Goal: Task Accomplishment & Management: Manage account settings

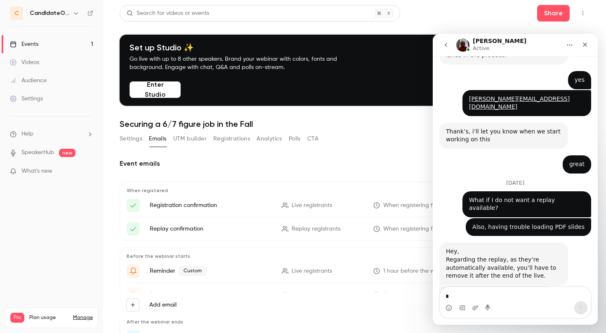
scroll to position [675, 0]
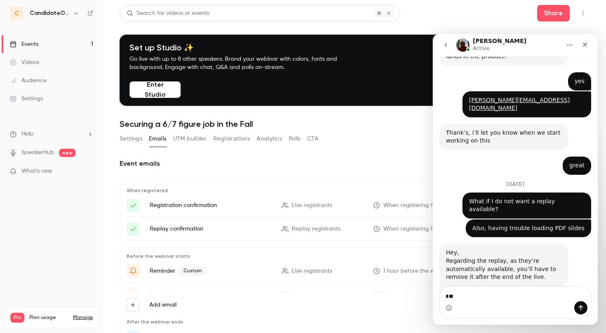
type textarea "***"
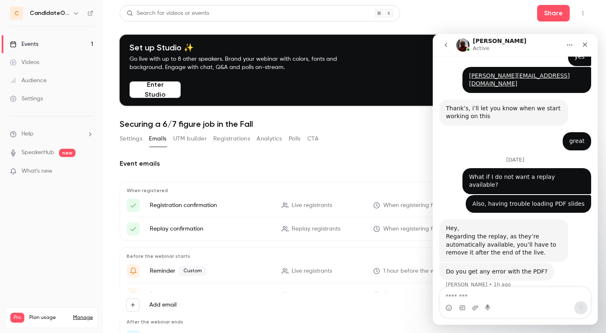
click at [237, 192] on p "When registered" at bounding box center [355, 190] width 456 height 7
click at [163, 87] on button "Enter Studio" at bounding box center [155, 89] width 51 height 17
click at [163, 93] on button "Enter Studio" at bounding box center [155, 89] width 51 height 17
click at [147, 89] on button "Enter Studio" at bounding box center [155, 89] width 51 height 17
click at [588, 42] on icon "Close" at bounding box center [585, 44] width 7 height 7
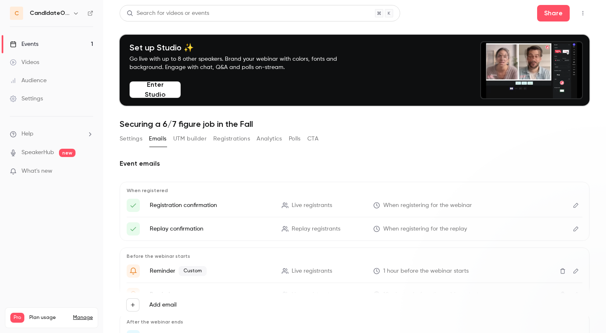
scroll to position [0, 0]
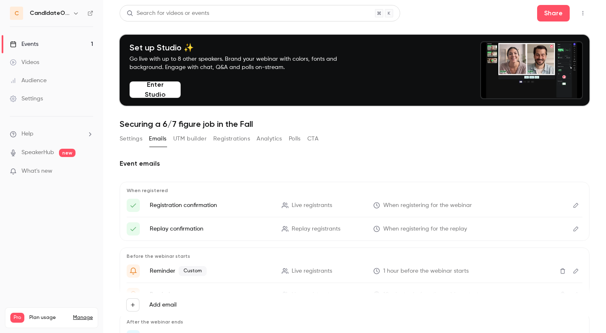
click at [158, 94] on button "Enter Studio" at bounding box center [155, 89] width 51 height 17
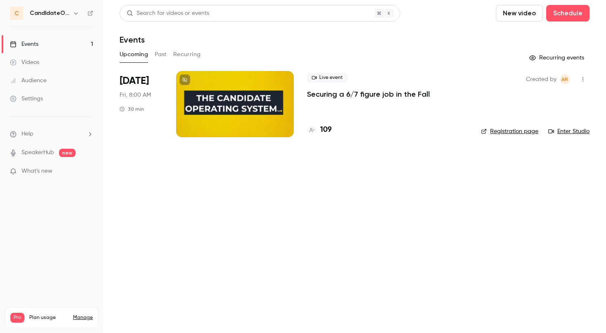
click at [33, 130] on span "Help" at bounding box center [27, 134] width 12 height 9
click at [122, 119] on link "Talk to us" at bounding box center [152, 125] width 90 height 22
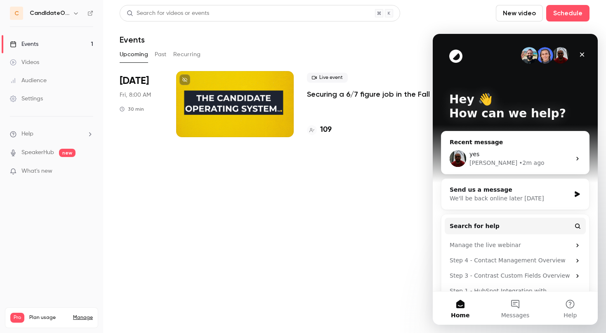
click at [462, 164] on img "Intercom messenger" at bounding box center [458, 158] width 17 height 17
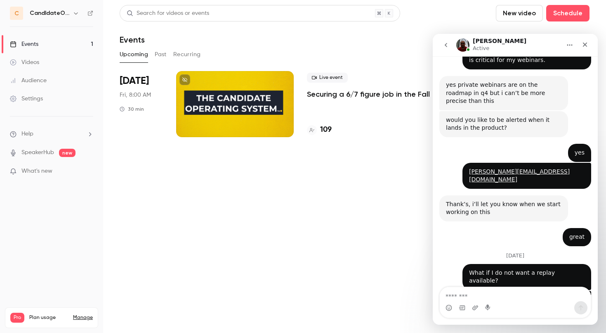
scroll to position [699, 0]
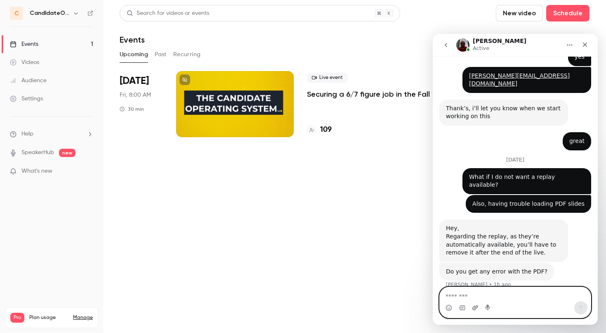
click at [474, 309] on icon "Upload attachment" at bounding box center [475, 307] width 7 height 7
click at [492, 299] on textarea "Message…" at bounding box center [515, 294] width 151 height 14
paste textarea "**********"
type textarea "**********"
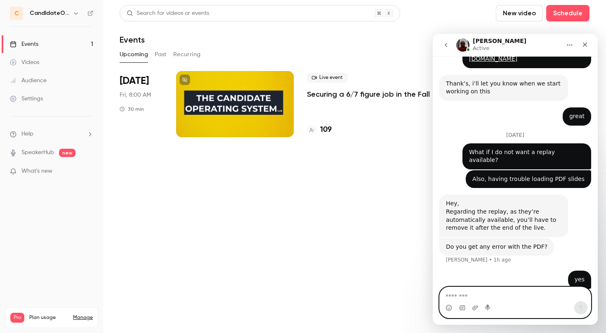
scroll to position [749, 0]
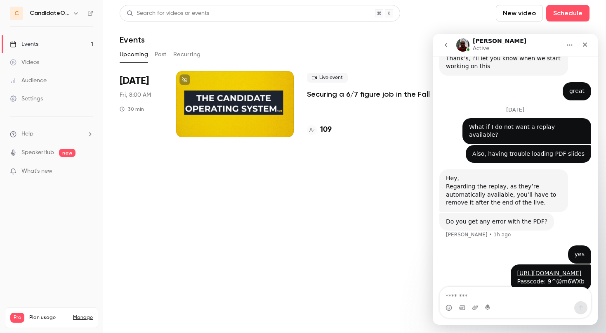
click at [326, 51] on div "Upcoming Past Recurring" at bounding box center [355, 54] width 470 height 13
click at [583, 43] on icon "Close" at bounding box center [585, 44] width 7 height 7
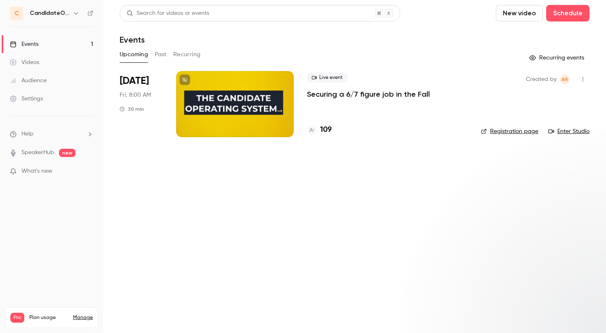
scroll to position [0, 0]
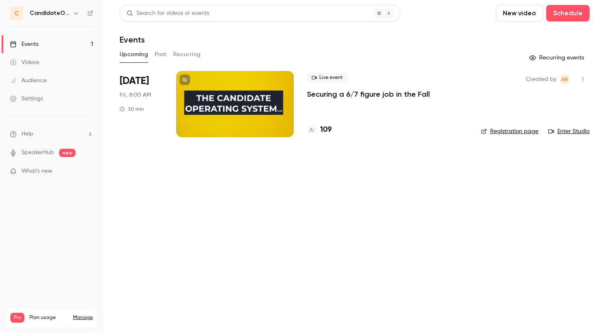
click at [399, 95] on p "Securing a 6/7 figure job in the Fall" at bounding box center [368, 94] width 123 height 10
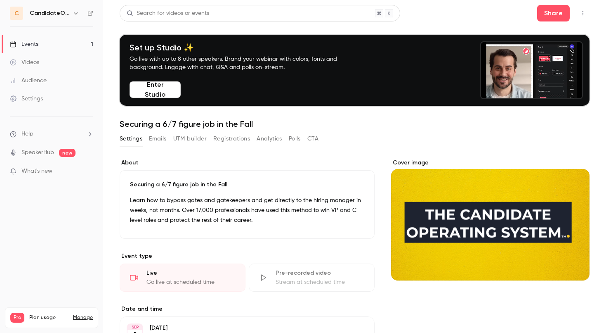
click at [166, 137] on button "Emails" at bounding box center [157, 138] width 17 height 13
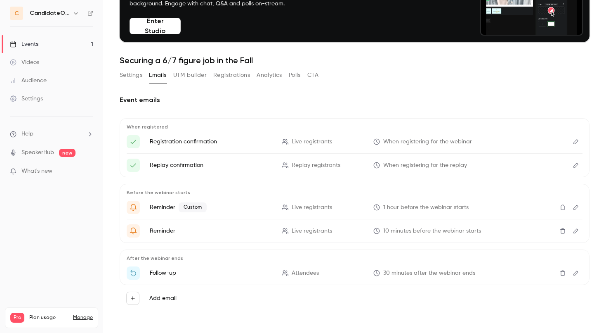
scroll to position [64, 0]
click at [575, 273] on icon "Edit" at bounding box center [576, 273] width 7 height 6
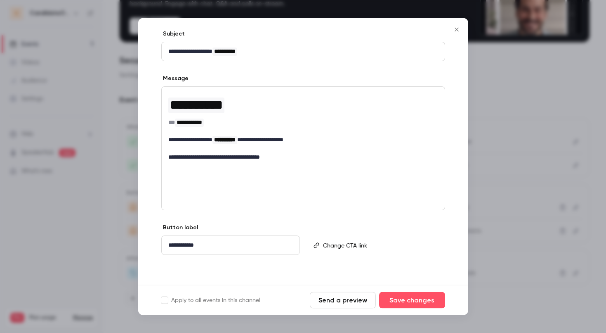
scroll to position [81, 0]
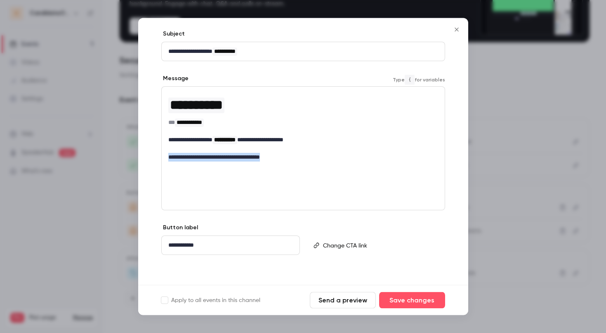
drag, startPoint x: 294, startPoint y: 158, endPoint x: 156, endPoint y: 158, distance: 137.8
click at [156, 157] on div "**********" at bounding box center [303, 136] width 330 height 298
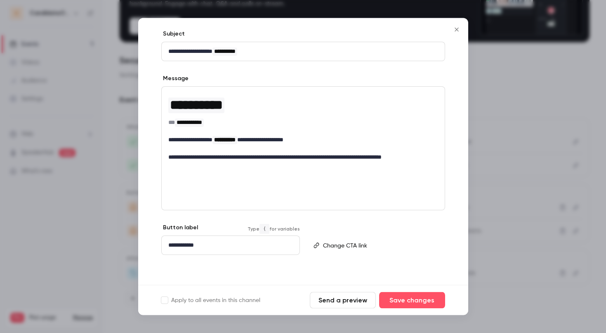
click at [274, 249] on p "**********" at bounding box center [230, 245] width 125 height 9
drag, startPoint x: 264, startPoint y: 244, endPoint x: 124, endPoint y: 243, distance: 139.5
click at [124, 243] on div "**********" at bounding box center [303, 166] width 606 height 333
click at [333, 245] on p "editor" at bounding box center [380, 245] width 115 height 9
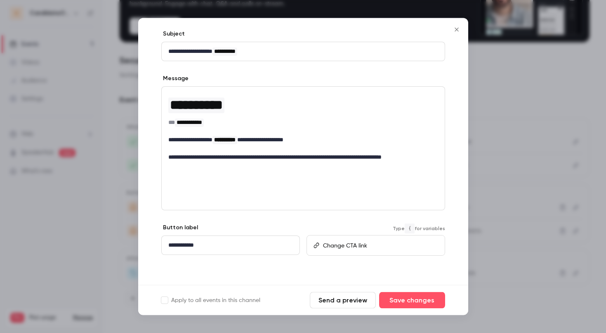
scroll to position [4, 0]
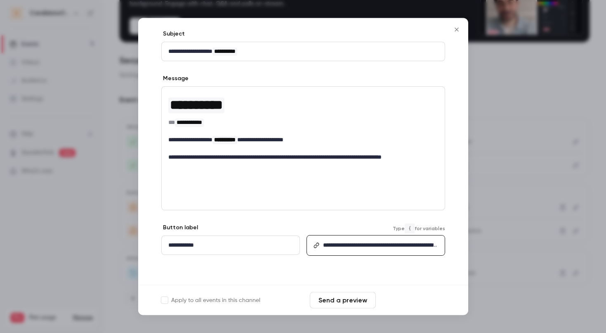
click at [401, 300] on button "Save changes" at bounding box center [412, 300] width 66 height 17
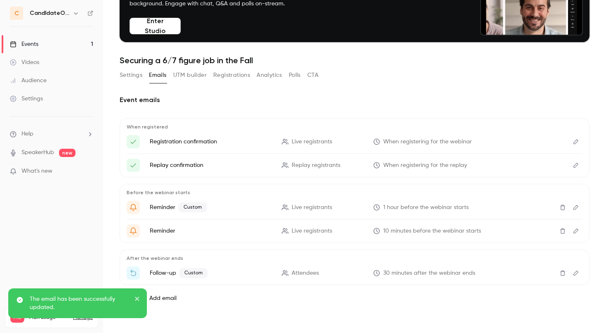
click at [498, 273] on li "Follow-up Custom Attendees 30 minutes after the webinar ends" at bounding box center [355, 272] width 456 height 13
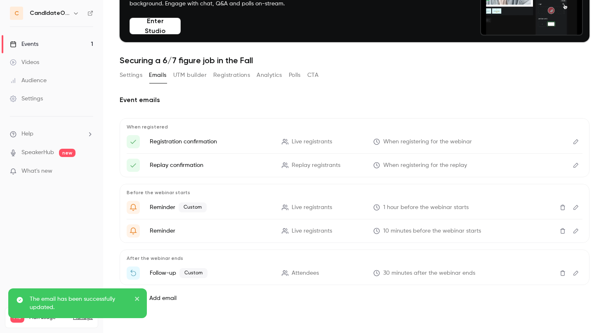
click at [576, 271] on icon "Edit" at bounding box center [576, 273] width 7 height 6
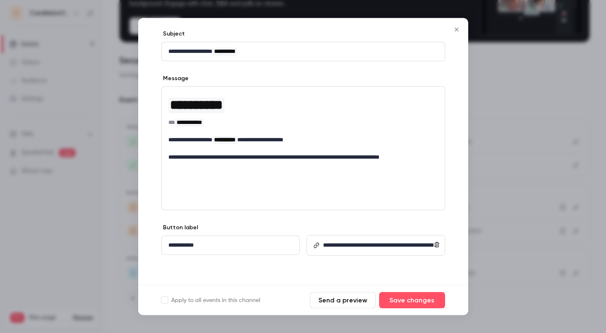
scroll to position [81, 0]
click at [355, 297] on button "Send a preview" at bounding box center [343, 300] width 66 height 17
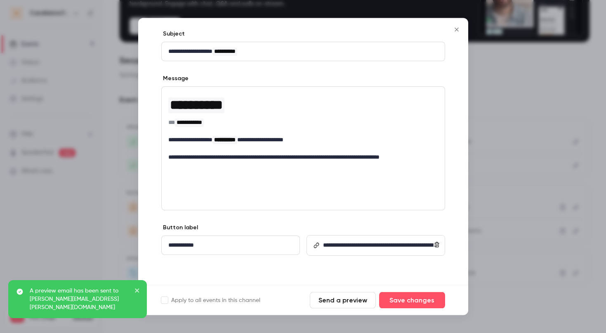
click at [456, 29] on icon "Close" at bounding box center [457, 29] width 10 height 7
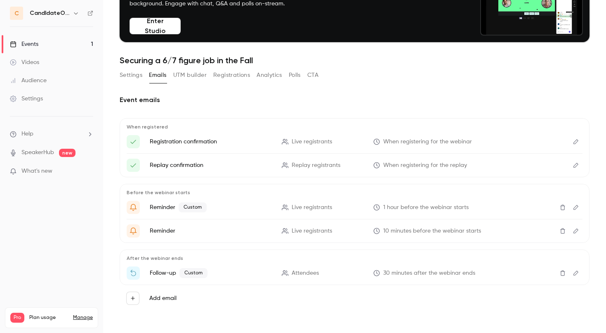
click at [50, 132] on li "Help" at bounding box center [51, 134] width 83 height 9
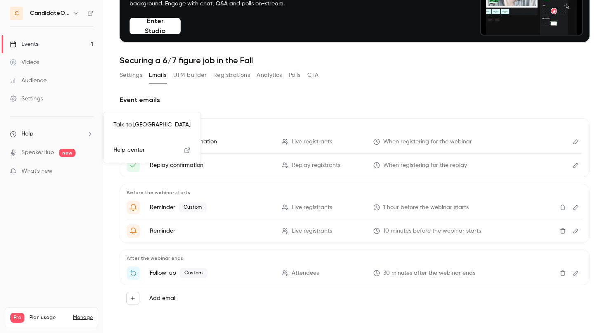
click at [125, 129] on link "Talk to us" at bounding box center [152, 125] width 90 height 22
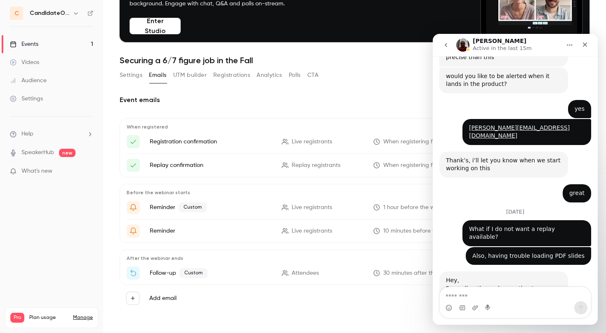
scroll to position [749, 0]
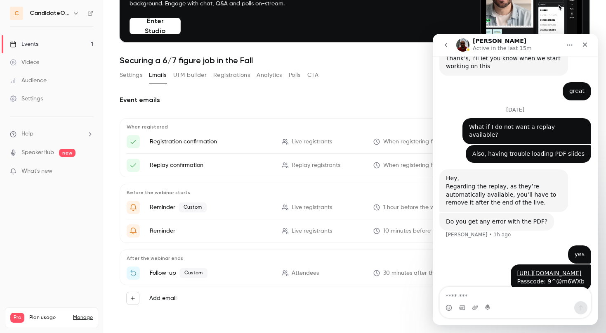
click at [292, 51] on header "Search for videos or events Share Set up Studio ✨ Go live with up to 8 other sp…" at bounding box center [355, 3] width 470 height 124
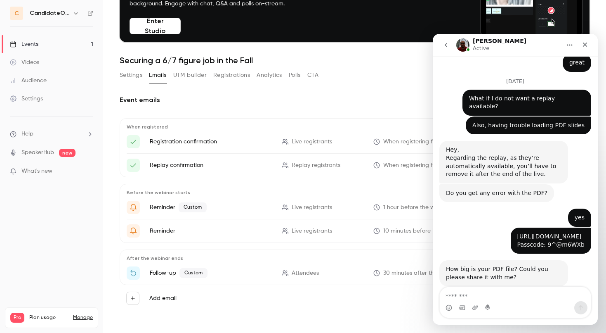
scroll to position [813, 0]
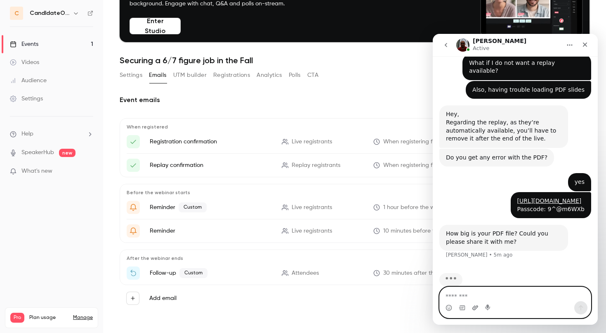
click at [474, 308] on icon "Upload attachment" at bounding box center [475, 307] width 6 height 5
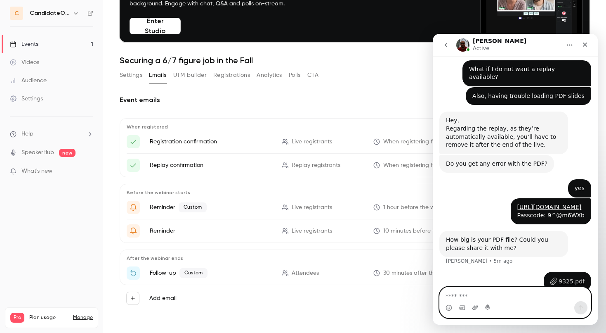
scroll to position [815, 0]
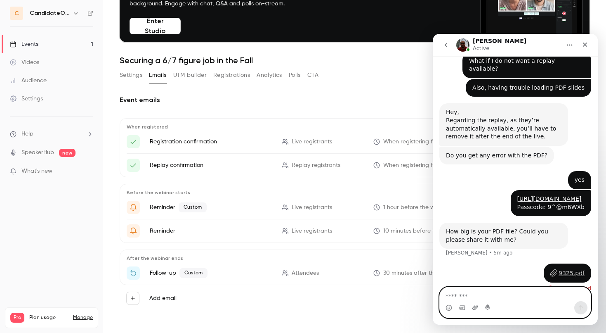
click at [475, 310] on icon "Upload attachment" at bounding box center [475, 307] width 7 height 7
click at [474, 308] on icon "Upload attachment" at bounding box center [475, 307] width 6 height 5
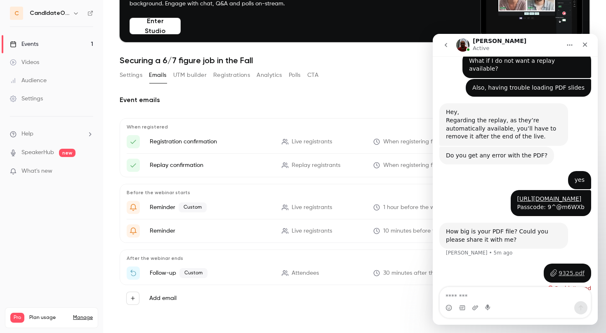
click at [552, 289] on div "• Just now" at bounding box center [563, 289] width 26 height 0
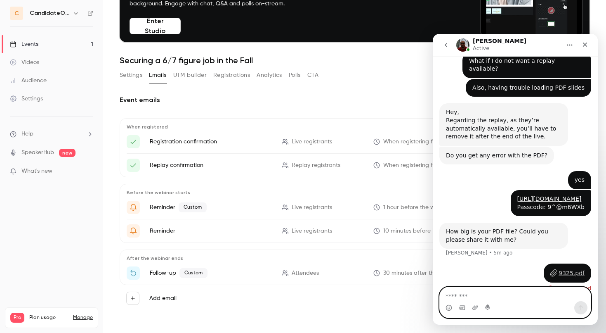
click at [477, 294] on textarea "Message…" at bounding box center [515, 294] width 151 height 14
click at [477, 310] on icon "Upload attachment" at bounding box center [475, 307] width 7 height 7
click at [474, 309] on icon "Upload attachment" at bounding box center [475, 307] width 7 height 7
click at [491, 294] on textarea "Message…" at bounding box center [515, 294] width 151 height 14
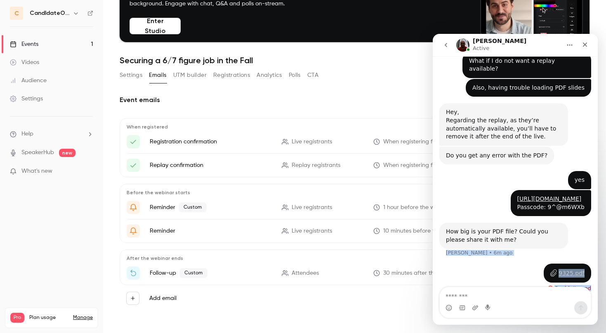
drag, startPoint x: 542, startPoint y: 236, endPoint x: 572, endPoint y: 292, distance: 63.0
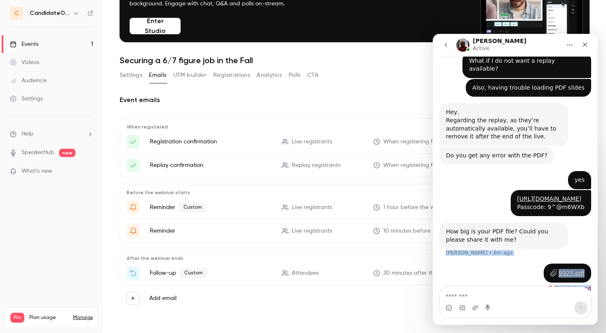
click at [573, 292] on div "Ask us anything, or share your feedback. August 30 Can you limit registrations?…" at bounding box center [515, 190] width 165 height 268
copy div "Salim • 6m ago 9325.pdf • Just now Couldn't send"
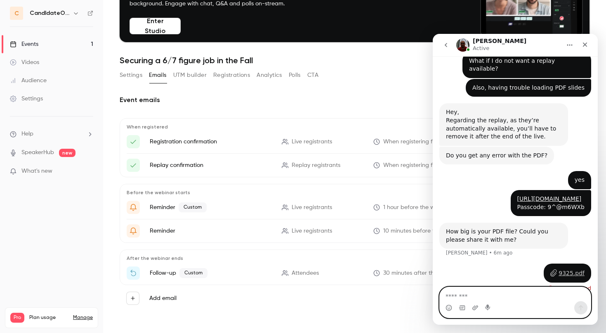
click at [537, 297] on textarea "Message…" at bounding box center [515, 294] width 151 height 14
paste textarea "**********"
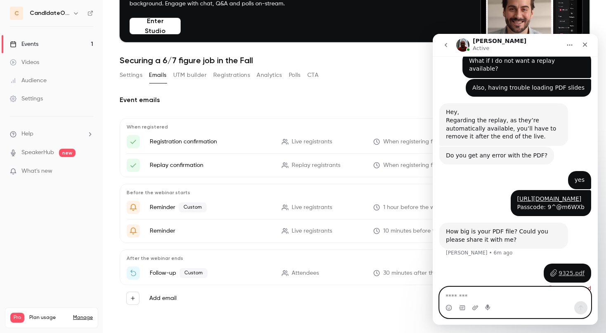
type textarea "**********"
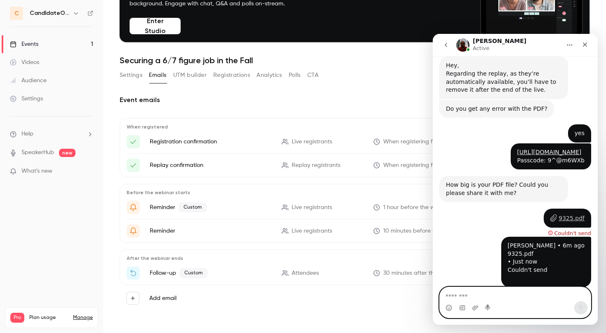
scroll to position [897, 0]
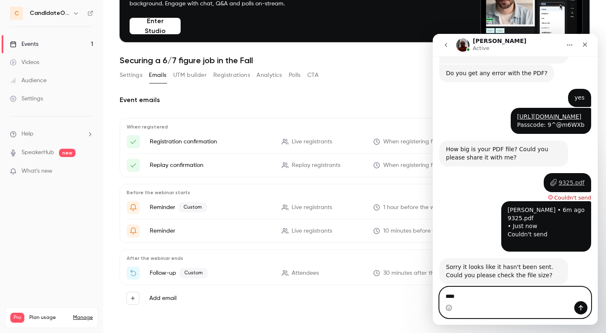
type textarea "*****"
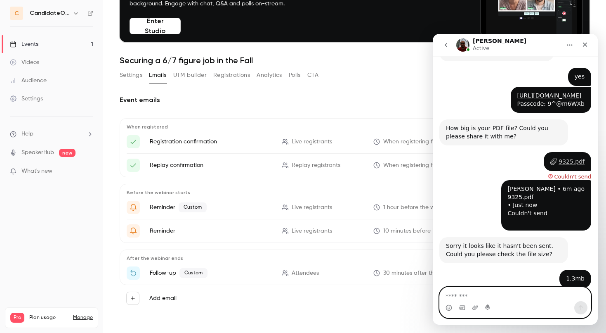
scroll to position [962, 0]
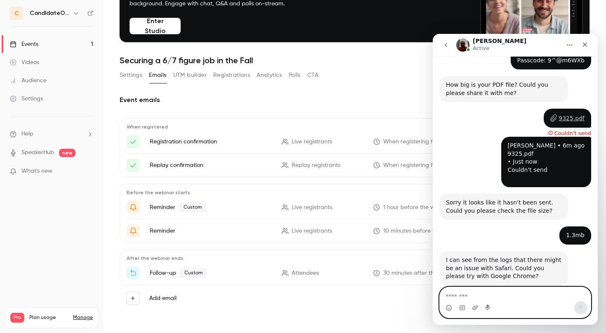
click at [453, 293] on textarea "Message…" at bounding box center [515, 294] width 151 height 14
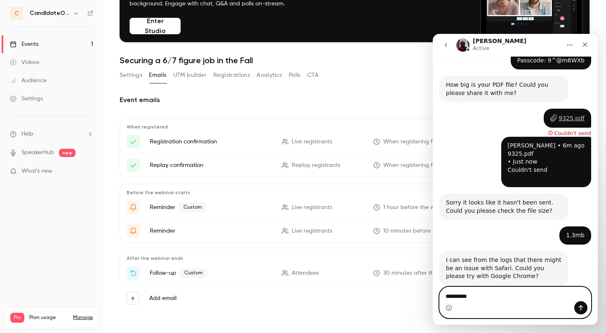
type textarea "**********"
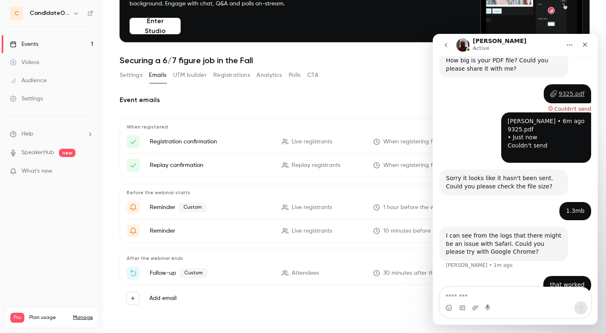
click at [393, 99] on h2 "Event emails" at bounding box center [355, 100] width 470 height 10
click at [585, 47] on icon "Close" at bounding box center [585, 44] width 7 height 7
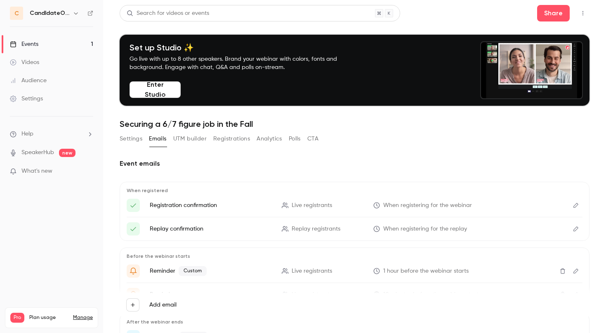
scroll to position [0, 0]
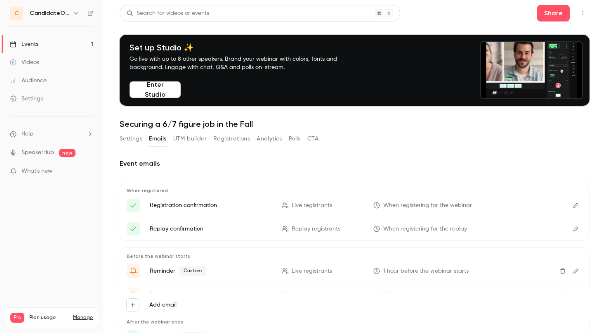
click at [160, 91] on button "Enter Studio" at bounding box center [155, 89] width 51 height 17
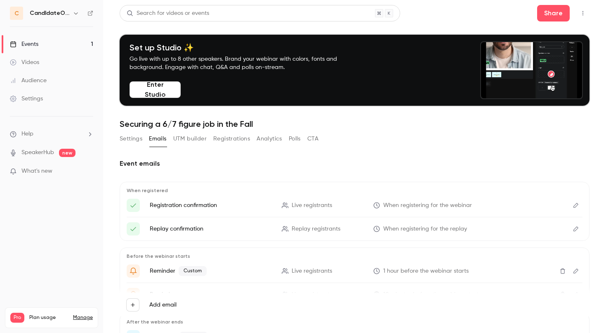
click at [158, 88] on button "Enter Studio" at bounding box center [155, 89] width 51 height 17
